Goal: Transaction & Acquisition: Purchase product/service

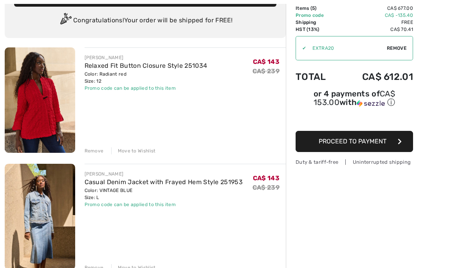
scroll to position [56, 0]
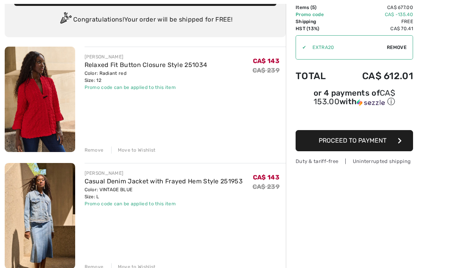
click at [40, 192] on img at bounding box center [40, 215] width 71 height 105
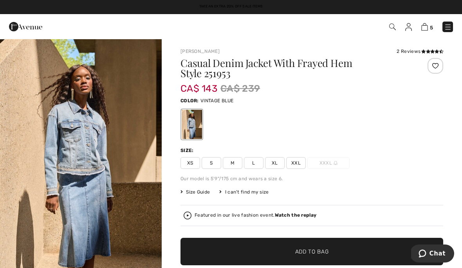
click at [430, 36] on div "5 Checkout 2 reviews" at bounding box center [231, 26] width 462 height 25
click at [427, 27] on img at bounding box center [425, 26] width 7 height 7
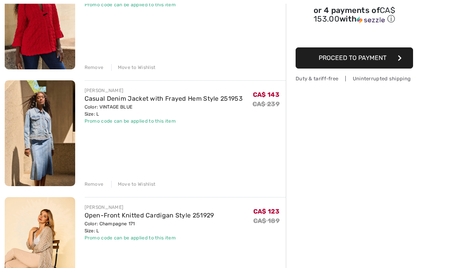
scroll to position [139, 0]
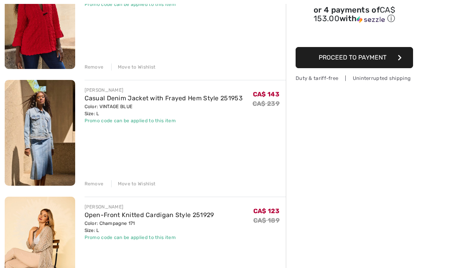
click at [102, 184] on div "Remove" at bounding box center [94, 183] width 19 height 7
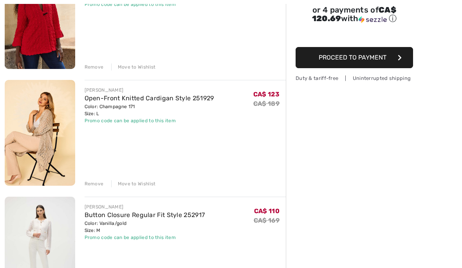
click at [45, 36] on img at bounding box center [40, 16] width 71 height 105
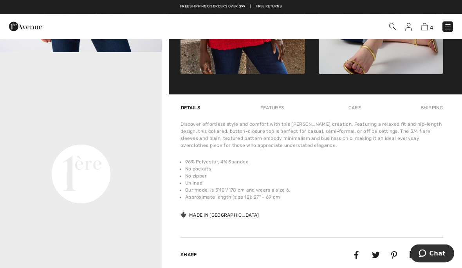
scroll to position [472, 0]
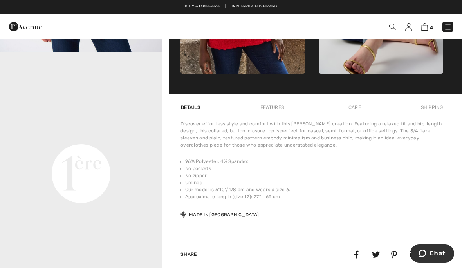
click at [428, 27] on img at bounding box center [425, 26] width 7 height 7
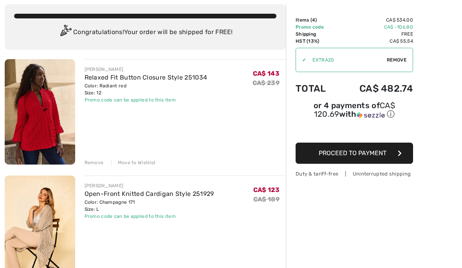
scroll to position [46, 0]
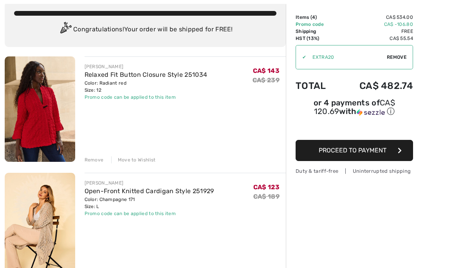
click at [98, 160] on div "Remove" at bounding box center [94, 159] width 19 height 7
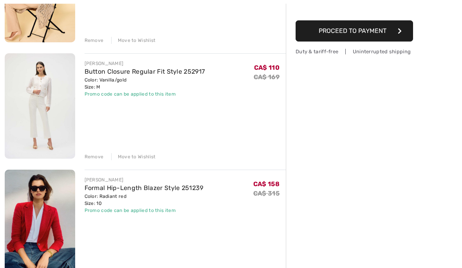
scroll to position [166, 0]
click at [52, 220] on img at bounding box center [40, 221] width 71 height 105
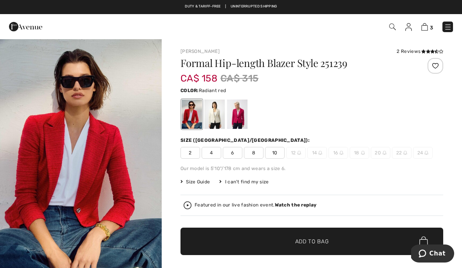
click at [240, 125] on div at bounding box center [237, 114] width 20 height 29
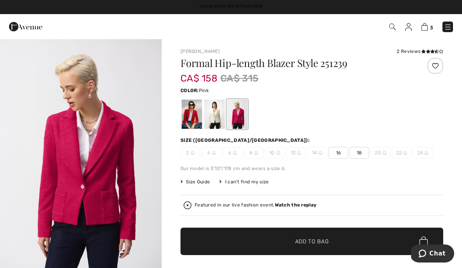
click at [189, 119] on div at bounding box center [192, 114] width 20 height 29
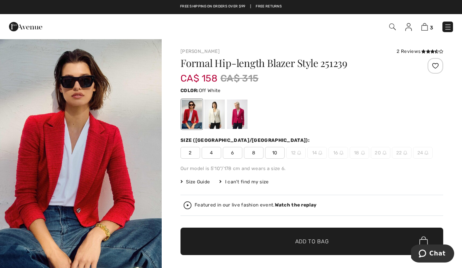
click at [215, 112] on div at bounding box center [215, 114] width 20 height 29
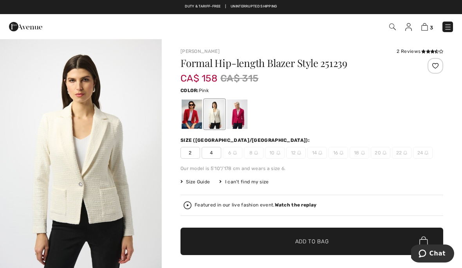
click at [246, 116] on div at bounding box center [237, 114] width 20 height 29
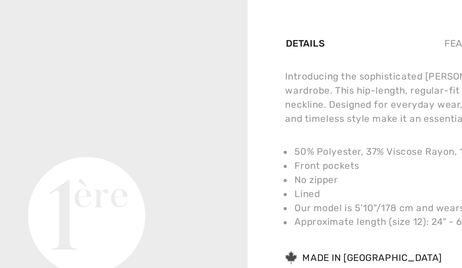
click at [122, 42] on video "Your browser does not support the video tag." at bounding box center [81, 79] width 162 height 81
click at [23, 39] on video "Your browser does not support the video tag." at bounding box center [81, 79] width 162 height 81
click at [78, 39] on video "Your browser does not support the video tag." at bounding box center [81, 79] width 162 height 81
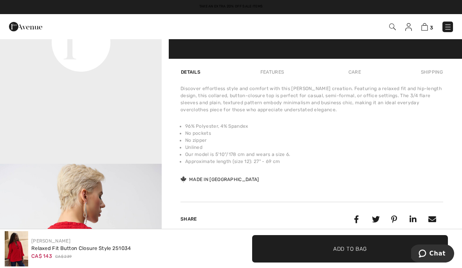
scroll to position [96, 0]
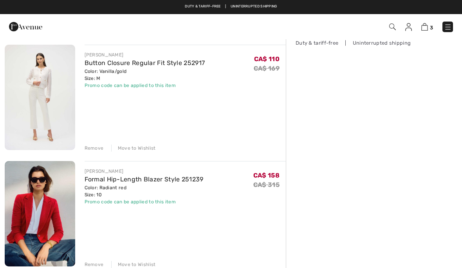
click at [56, 220] on img at bounding box center [40, 213] width 71 height 105
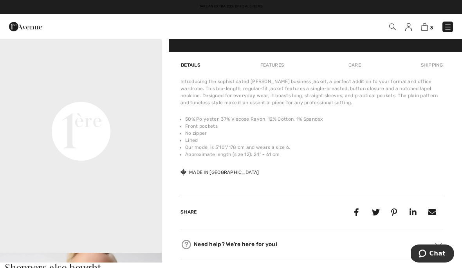
scroll to position [514, 0]
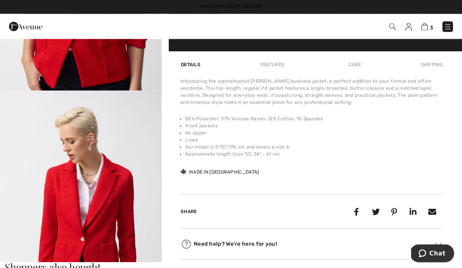
click at [206, 236] on div "Need help? We're here for you! Toll free (Canada/US): +1 (888) 605-5525 Interna…" at bounding box center [312, 244] width 263 height 31
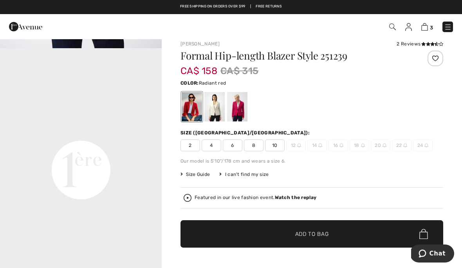
scroll to position [0, 0]
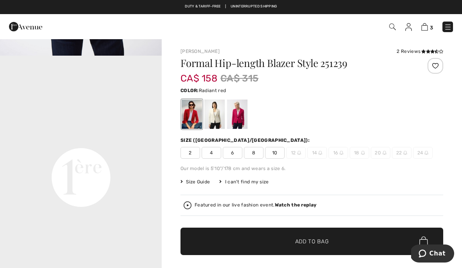
click at [432, 25] on span "3" at bounding box center [431, 28] width 3 height 6
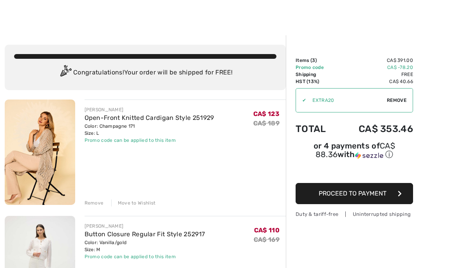
scroll to position [3, 0]
click at [53, 156] on img at bounding box center [40, 152] width 71 height 105
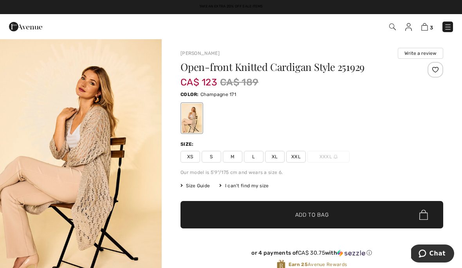
click at [102, 142] on img "1 / 8" at bounding box center [81, 159] width 162 height 243
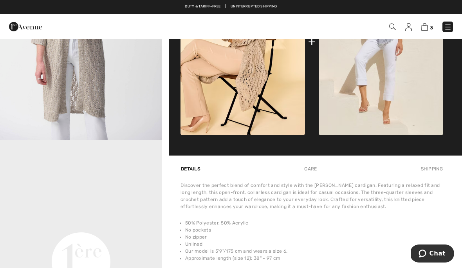
scroll to position [383, 0]
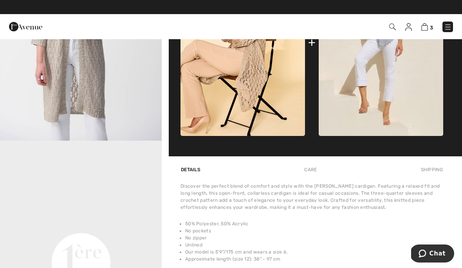
click at [343, 208] on div "Discover the perfect blend of comfort and style with the Joseph Ribkoff cardiga…" at bounding box center [312, 197] width 263 height 28
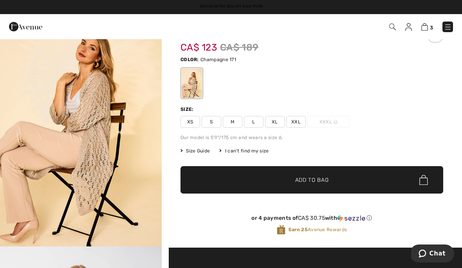
scroll to position [0, 0]
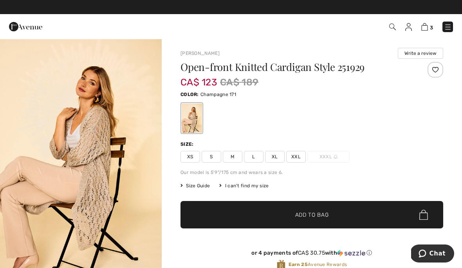
click at [381, 130] on div at bounding box center [312, 118] width 263 height 33
click at [428, 26] on img at bounding box center [425, 26] width 7 height 7
click at [433, 25] on span "3" at bounding box center [431, 28] width 3 height 6
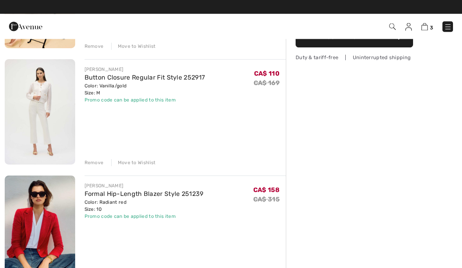
scroll to position [160, 0]
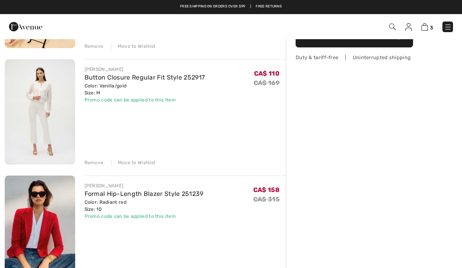
click at [52, 107] on img at bounding box center [40, 111] width 71 height 105
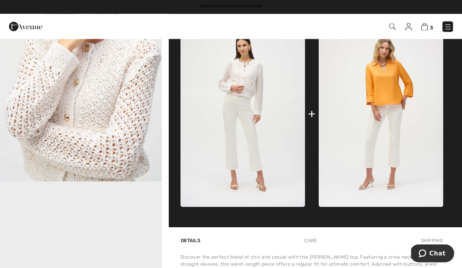
scroll to position [342, 0]
click at [400, 93] on img at bounding box center [381, 113] width 125 height 187
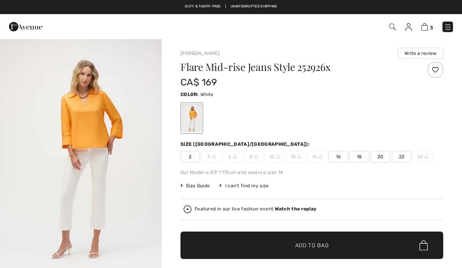
checkbox input "true"
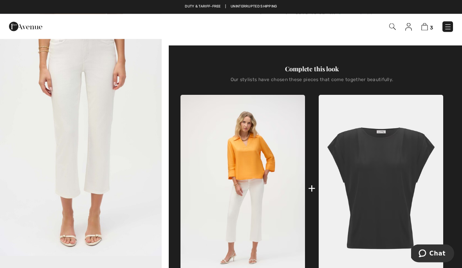
scroll to position [300, 0]
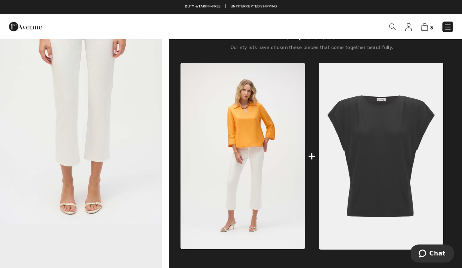
click at [252, 142] on img at bounding box center [243, 156] width 125 height 187
click at [265, 125] on img at bounding box center [243, 156] width 125 height 187
click at [253, 220] on img at bounding box center [243, 156] width 125 height 187
click at [258, 128] on img at bounding box center [243, 156] width 125 height 187
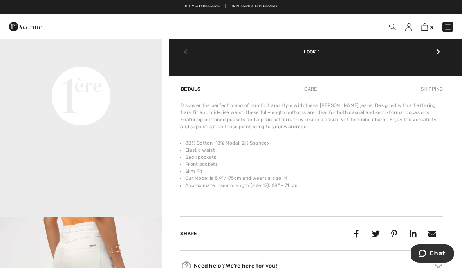
scroll to position [0, 0]
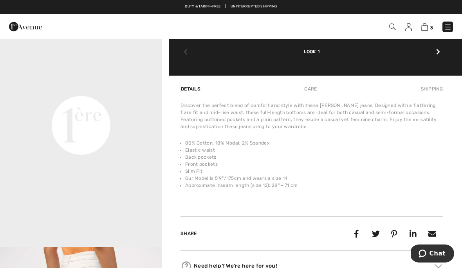
click at [85, 85] on video "Your browser does not support the video tag." at bounding box center [81, 44] width 162 height 81
click at [80, 85] on video "Your browser does not support the video tag." at bounding box center [81, 44] width 162 height 81
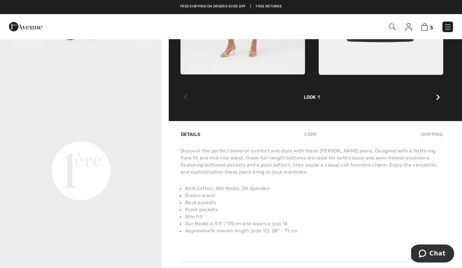
scroll to position [474, 0]
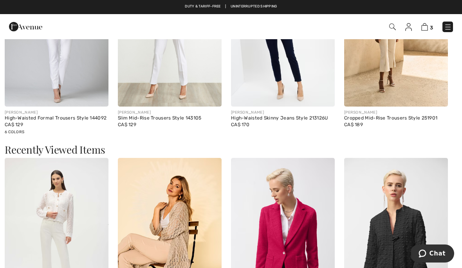
click at [287, 131] on div "FRANK LYMAN High-Waisted Skinny Jeans Style 213126U CA$ 170" at bounding box center [283, 126] width 104 height 38
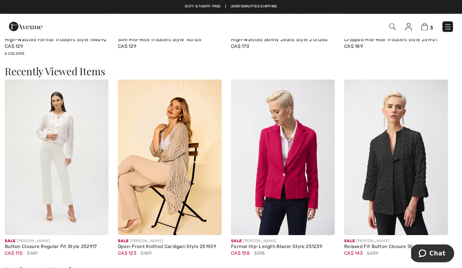
scroll to position [1167, 0]
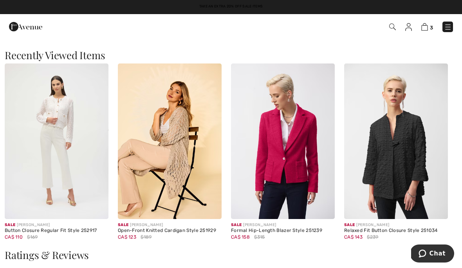
click at [183, 149] on img at bounding box center [170, 141] width 104 height 156
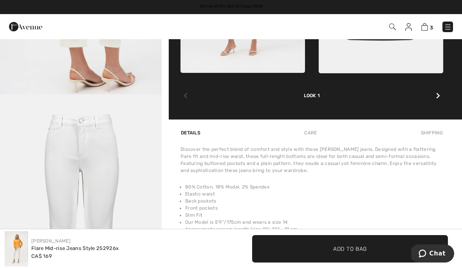
scroll to position [507, 0]
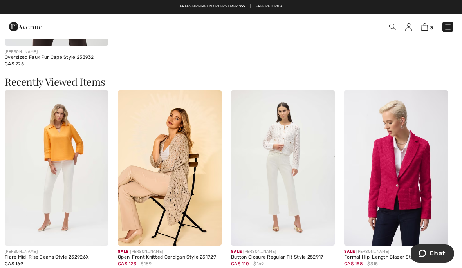
click at [428, 30] on img at bounding box center [425, 26] width 7 height 7
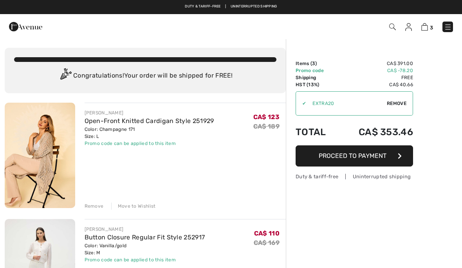
checkbox input "true"
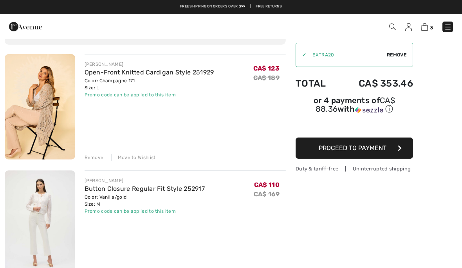
scroll to position [46, 0]
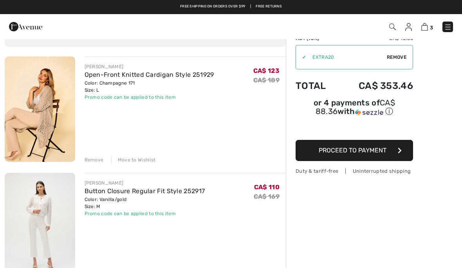
click at [30, 214] on img at bounding box center [40, 225] width 71 height 105
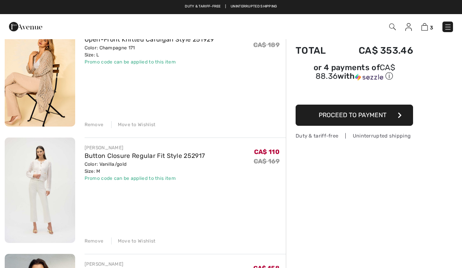
click at [46, 183] on img at bounding box center [40, 190] width 71 height 105
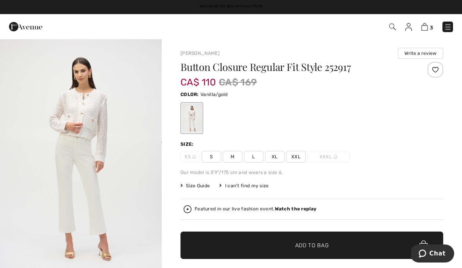
click at [432, 25] on span "3" at bounding box center [431, 28] width 3 height 6
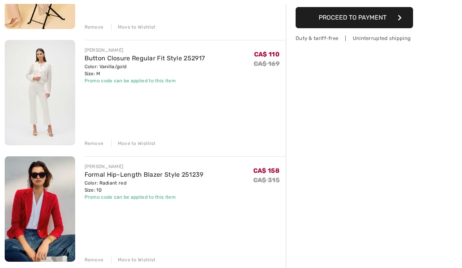
scroll to position [179, 0]
click at [96, 259] on div "Remove" at bounding box center [94, 259] width 19 height 7
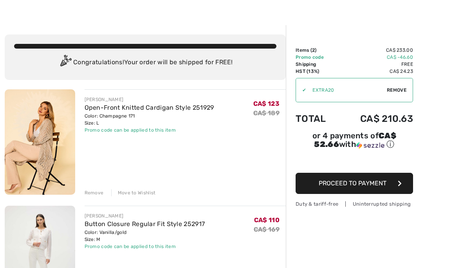
scroll to position [0, 0]
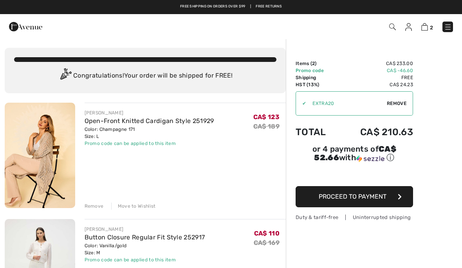
click at [33, 34] on img at bounding box center [25, 27] width 33 height 16
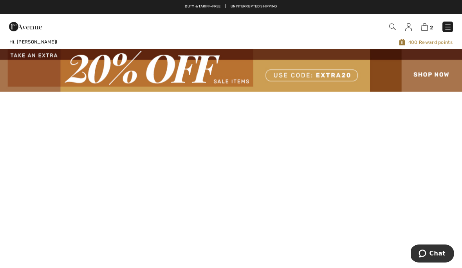
click at [390, 30] on img at bounding box center [393, 27] width 7 height 7
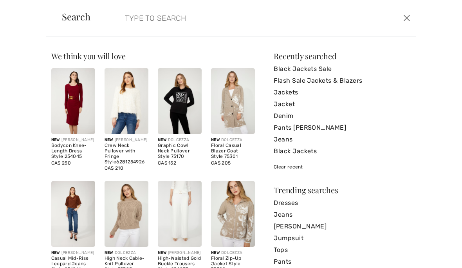
click at [127, 17] on input "search" at bounding box center [225, 18] width 212 height 24
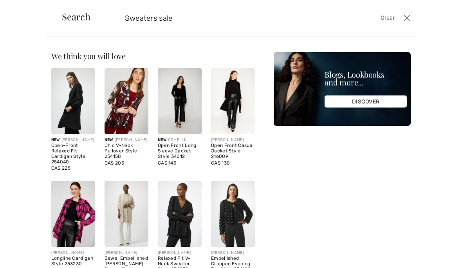
type input "Sweaters sale"
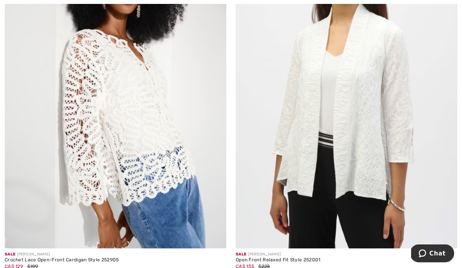
scroll to position [975, 0]
click at [159, 141] on img at bounding box center [116, 81] width 222 height 333
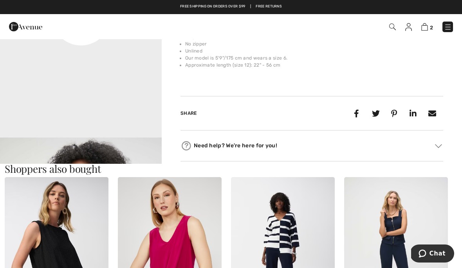
scroll to position [636, 0]
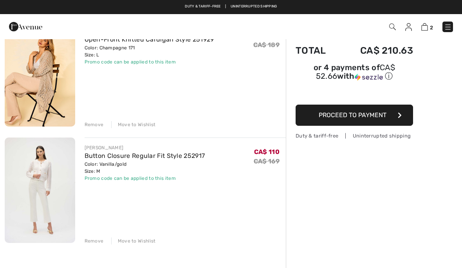
click at [37, 27] on img at bounding box center [25, 27] width 33 height 16
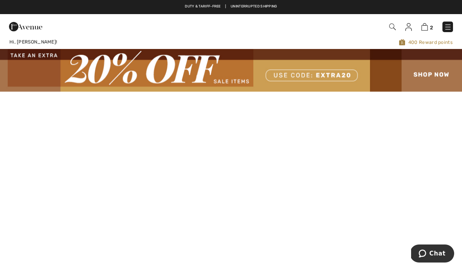
click at [392, 27] on img at bounding box center [393, 27] width 7 height 7
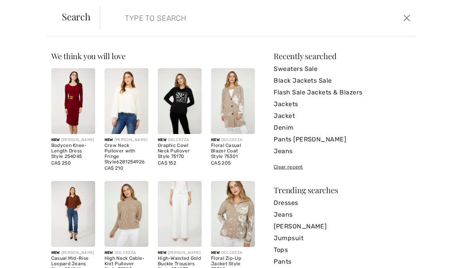
click at [309, 68] on link "Sweaters Sale" at bounding box center [342, 69] width 137 height 12
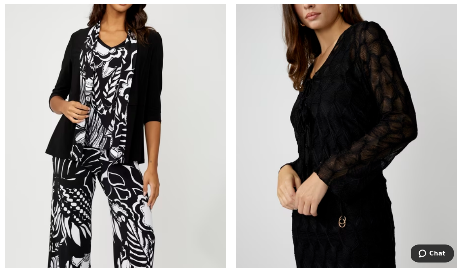
scroll to position [2510, 0]
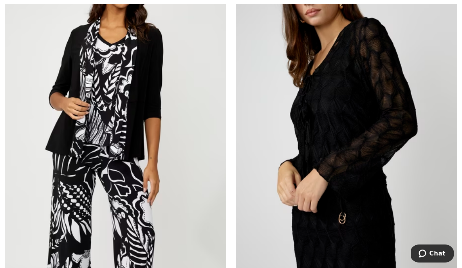
click at [390, 130] on img at bounding box center [347, 111] width 222 height 333
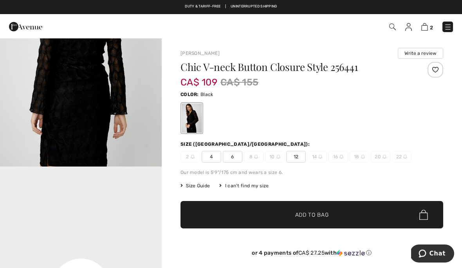
click at [181, 171] on div "Our model is 5'9"/175 cm and wears a size 6." at bounding box center [312, 172] width 263 height 7
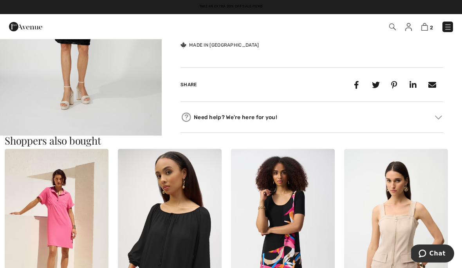
scroll to position [319, 0]
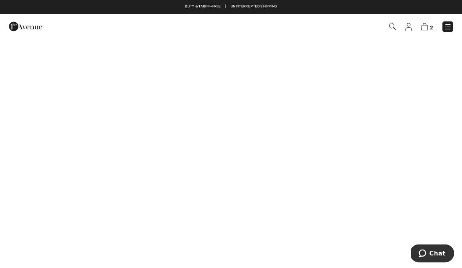
scroll to position [140, 0]
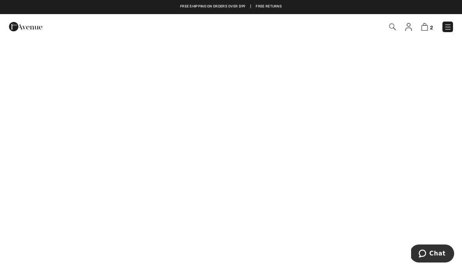
click at [392, 29] on img at bounding box center [393, 27] width 7 height 7
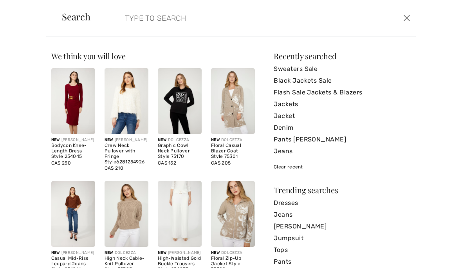
click at [310, 70] on link "Sweaters Sale" at bounding box center [342, 69] width 137 height 12
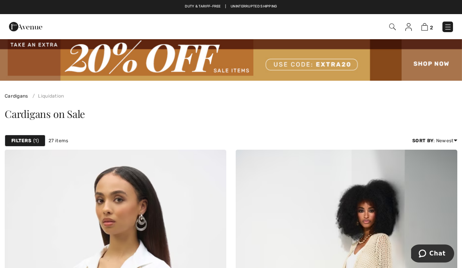
click at [388, 31] on span "2" at bounding box center [326, 27] width 254 height 11
click at [391, 29] on img at bounding box center [393, 27] width 7 height 7
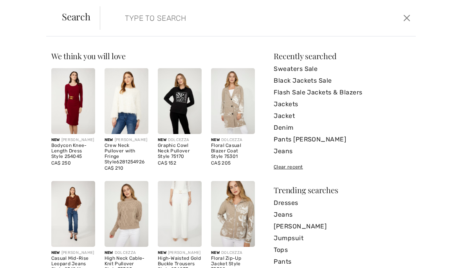
click at [336, 89] on link "Flash Sale Jackets & Blazers" at bounding box center [342, 93] width 137 height 12
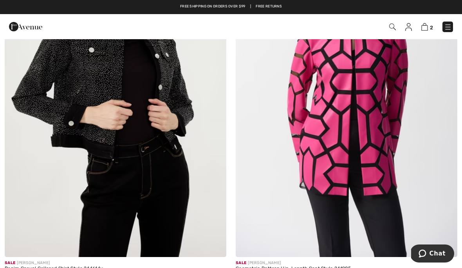
scroll to position [192, 0]
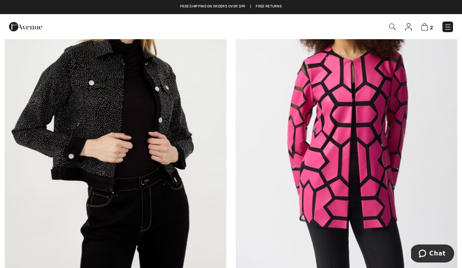
click at [449, 27] on img at bounding box center [448, 27] width 8 height 8
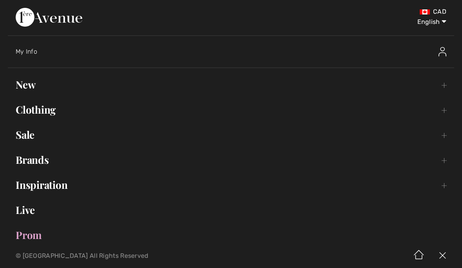
click at [34, 138] on link "Sale Toggle submenu" at bounding box center [231, 134] width 447 height 17
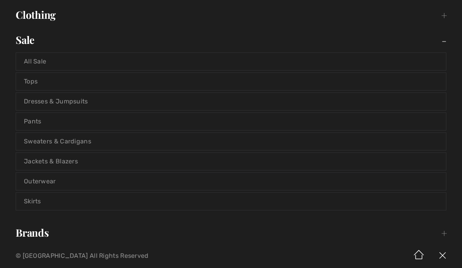
scroll to position [98, 0]
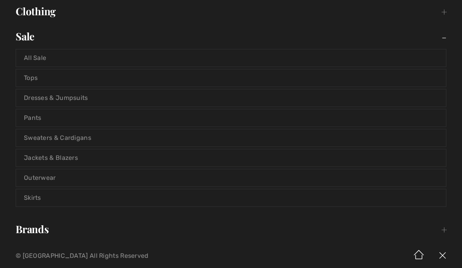
click at [50, 180] on link "Outerwear" at bounding box center [231, 177] width 430 height 17
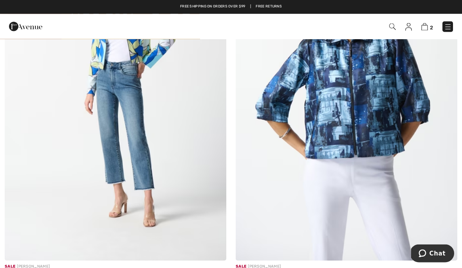
scroll to position [2891, 0]
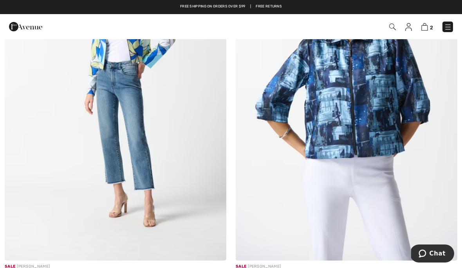
click at [428, 25] on img at bounding box center [425, 26] width 7 height 7
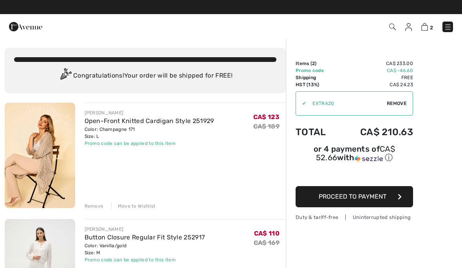
click at [46, 247] on img at bounding box center [40, 271] width 71 height 105
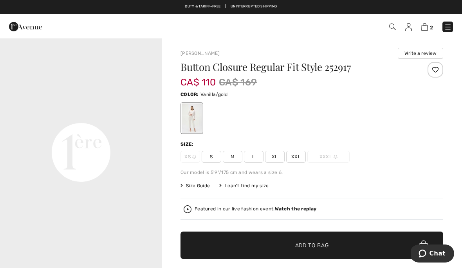
scroll to position [533, 0]
click at [433, 29] on span "2" at bounding box center [431, 28] width 3 height 6
click at [428, 28] on img at bounding box center [425, 26] width 7 height 7
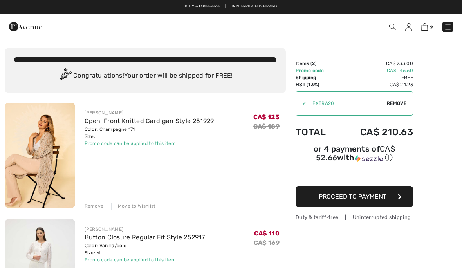
click at [369, 200] on span "Proceed to Payment" at bounding box center [353, 196] width 68 height 7
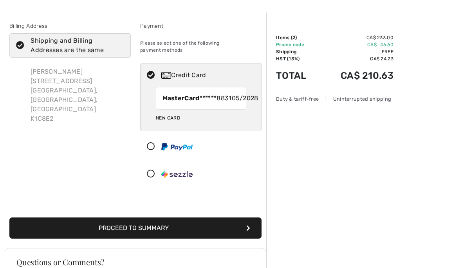
scroll to position [27, 0]
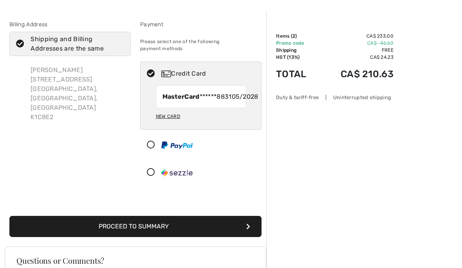
click at [254, 232] on button "Proceed to Summary" at bounding box center [135, 226] width 252 height 21
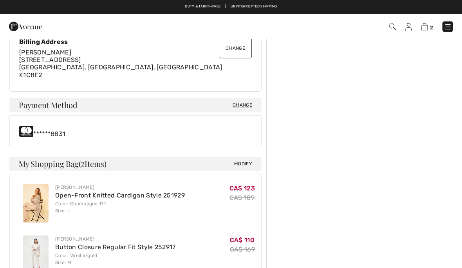
scroll to position [232, 0]
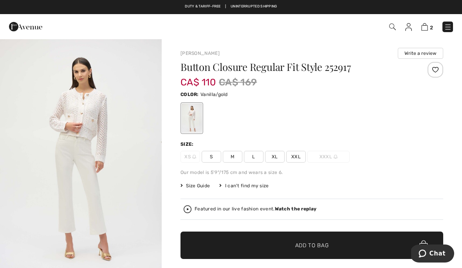
click at [426, 27] on img at bounding box center [425, 26] width 7 height 7
click at [424, 35] on div "2 Checkout" at bounding box center [231, 26] width 462 height 25
